Goal: Information Seeking & Learning: Learn about a topic

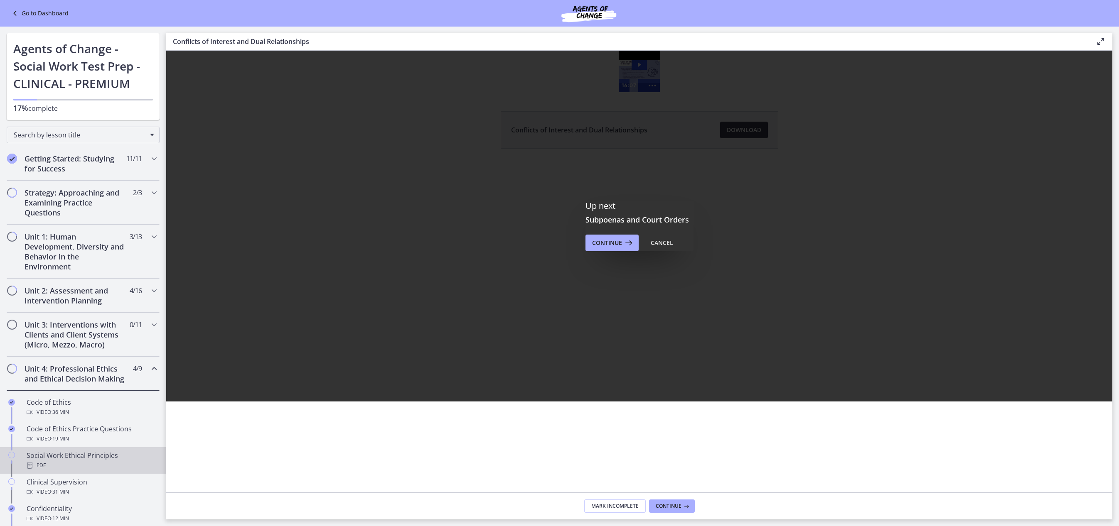
scroll to position [209, 0]
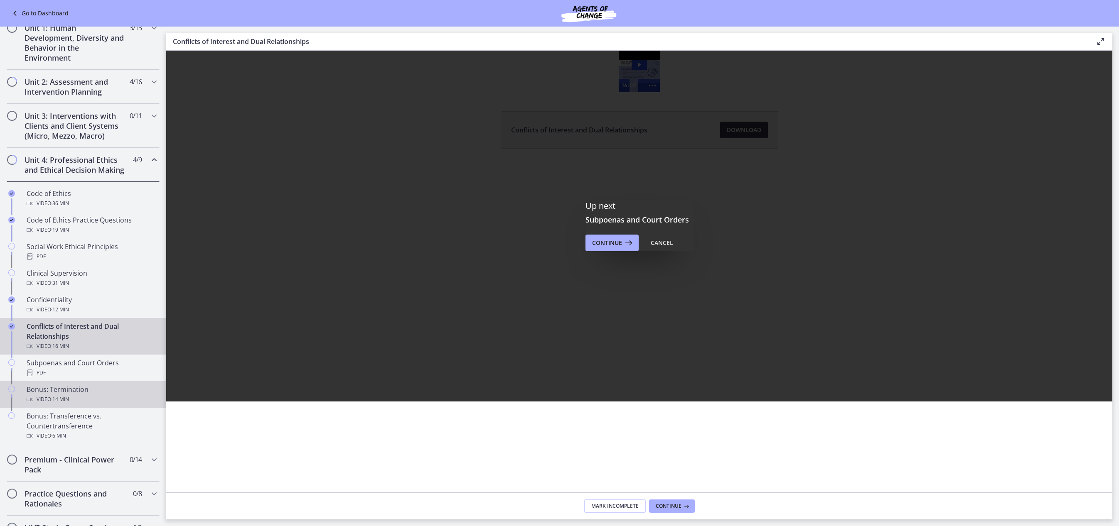
click at [75, 405] on div "Video · 14 min" at bounding box center [92, 400] width 130 height 10
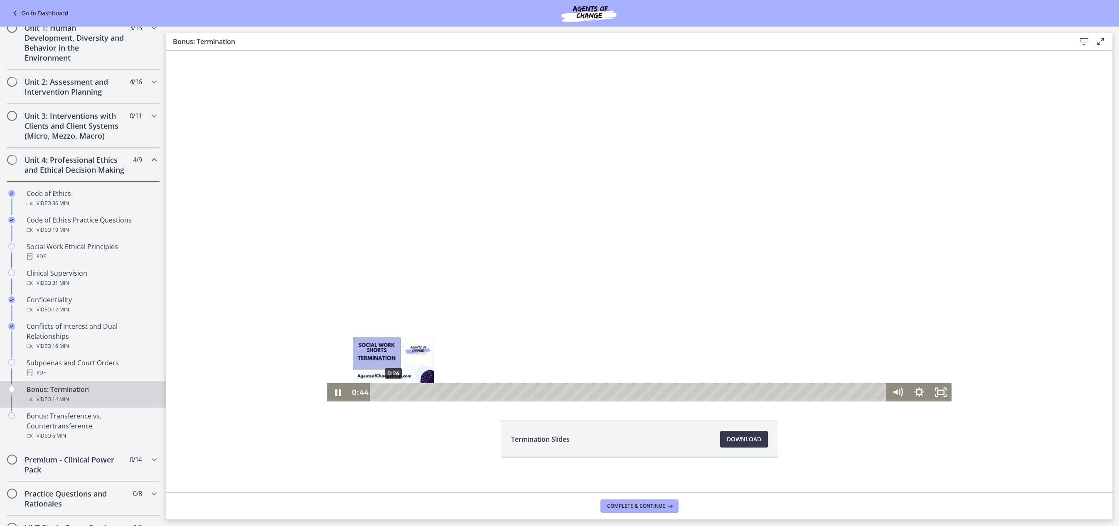
click at [388, 393] on div "0:26" at bounding box center [629, 392] width 503 height 18
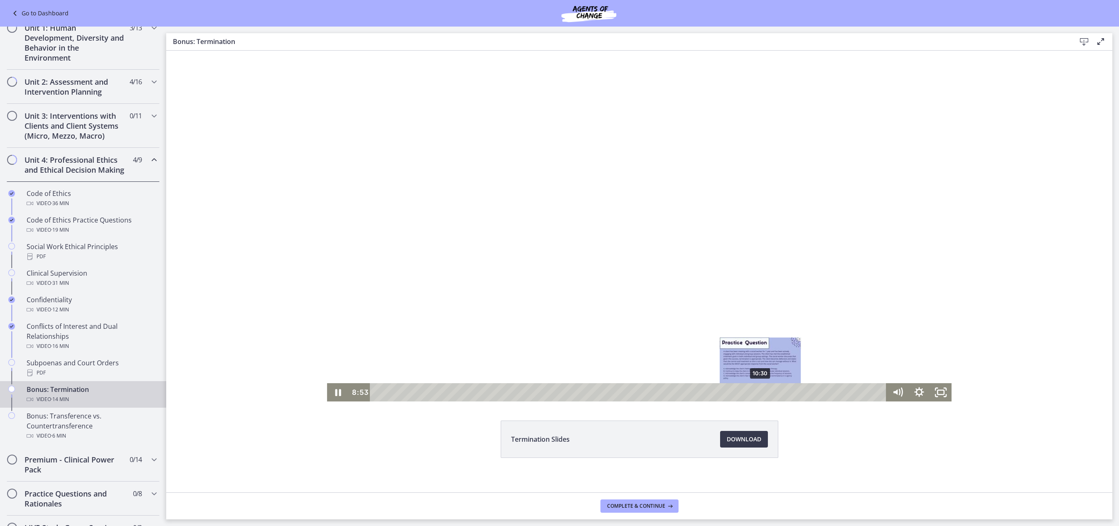
click at [756, 394] on div "10:30" at bounding box center [629, 392] width 503 height 18
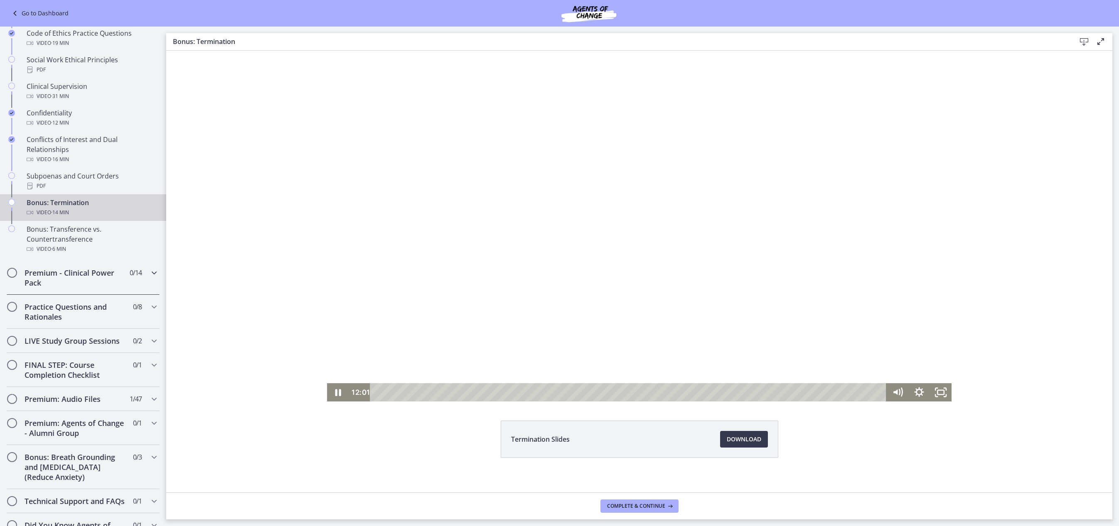
click at [64, 288] on h2 "Premium - Clinical Power Pack" at bounding box center [75, 278] width 101 height 20
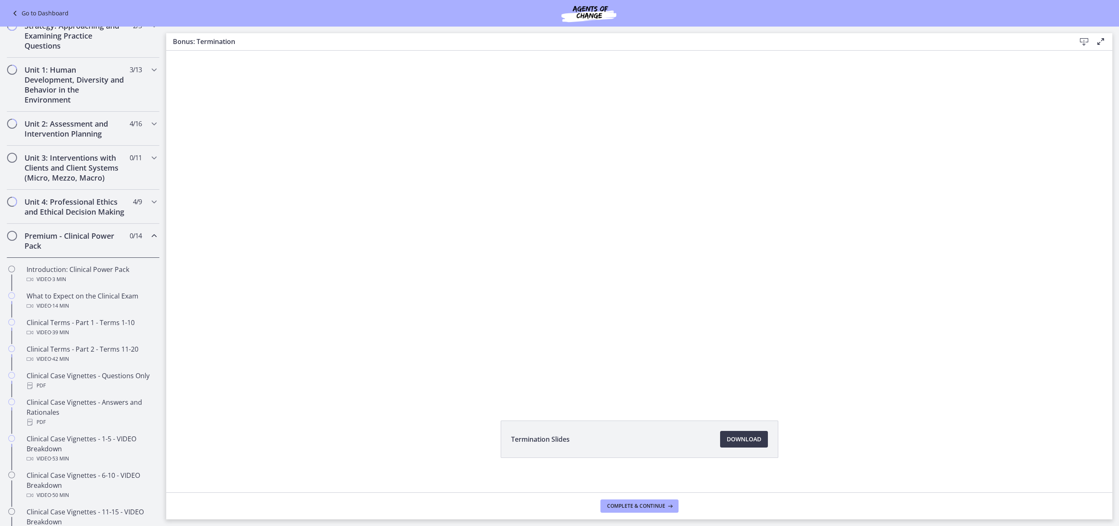
scroll to position [206, 0]
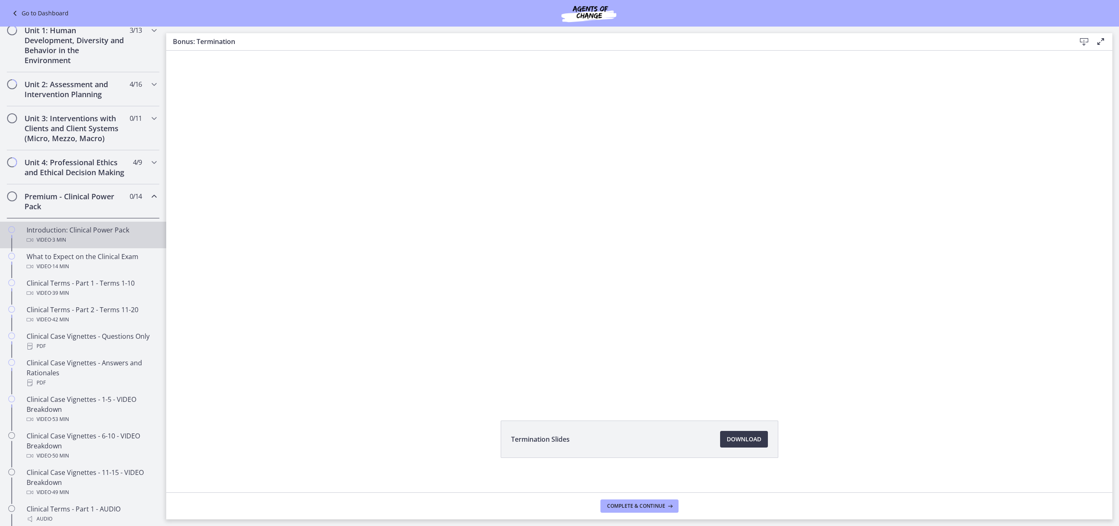
click at [53, 245] on span "· 3 min" at bounding box center [58, 240] width 15 height 10
